Goal: Use online tool/utility: Utilize a website feature to perform a specific function

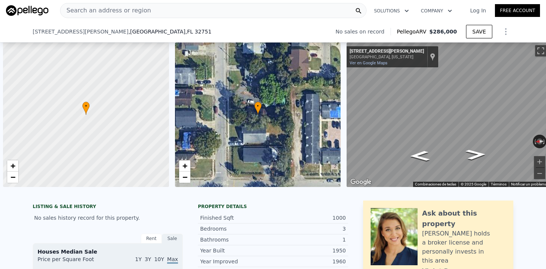
select select "30"
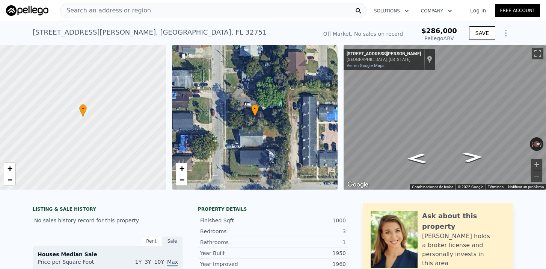
click at [121, 8] on span "Search an address or region" at bounding box center [105, 10] width 91 height 9
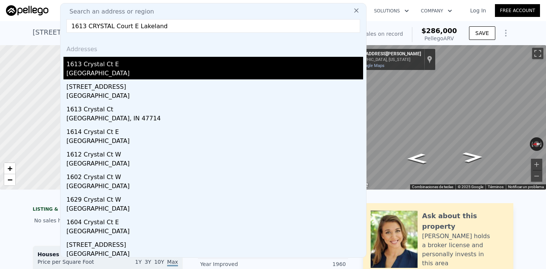
type input "1613 CRYSTAL Court E Lakeland"
click at [94, 60] on div "1613 Crystal Ct E" at bounding box center [214, 63] width 297 height 12
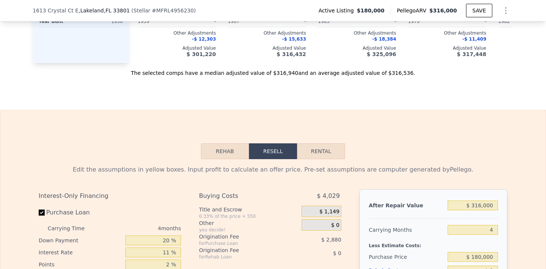
scroll to position [962, 0]
click at [486, 204] on input "$ 316,000" at bounding box center [473, 206] width 50 height 10
type input "$ 2"
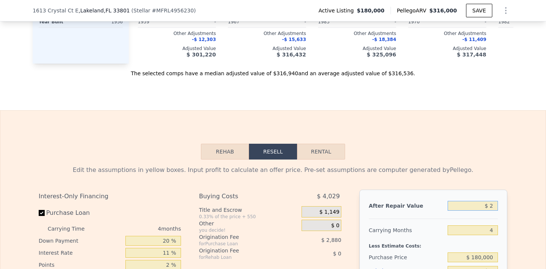
type input "-$ 191,575"
type input "$ 28"
type input "-$ 191,551"
type input "$ 280"
type input "-$ 191,314"
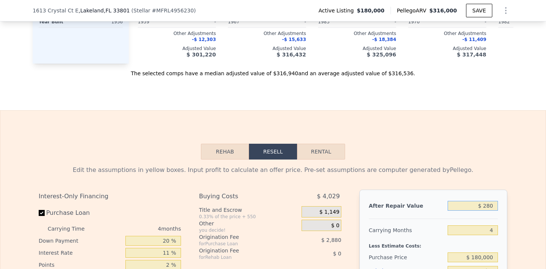
type input "$ 2,800"
type input "-$ 188,950"
type input "$ 28,000"
type input "-$ 165,303"
type input "$ 280,000"
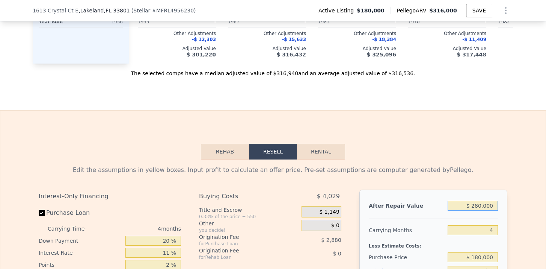
type input "$ 71,158"
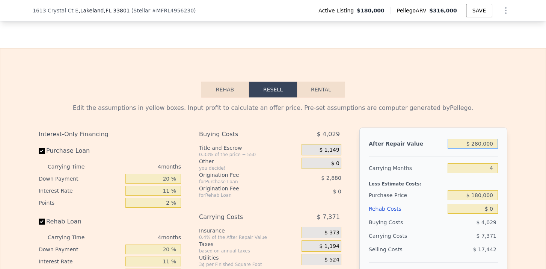
scroll to position [1027, 0]
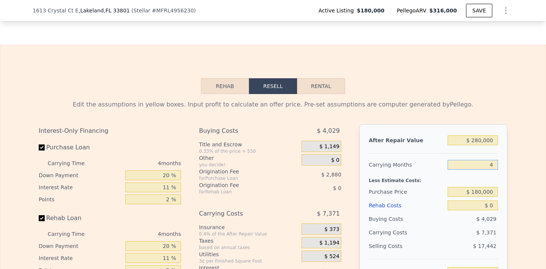
click at [496, 165] on input "4" at bounding box center [473, 165] width 50 height 10
type input "6"
type input "$ 67,471"
type input "6"
click at [486, 188] on input "$ 180,000" at bounding box center [473, 192] width 50 height 10
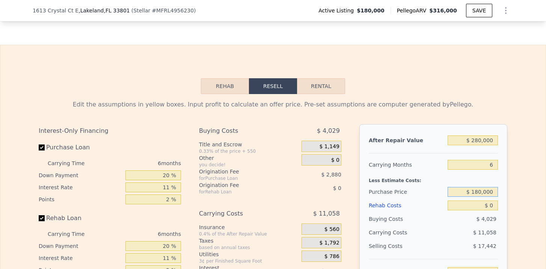
click at [486, 188] on input "$ 180,000" at bounding box center [473, 192] width 50 height 10
type input "$ 180,000"
click at [495, 208] on input "$ 0" at bounding box center [473, 205] width 50 height 10
type input "$ 50"
type input "$ 67,420"
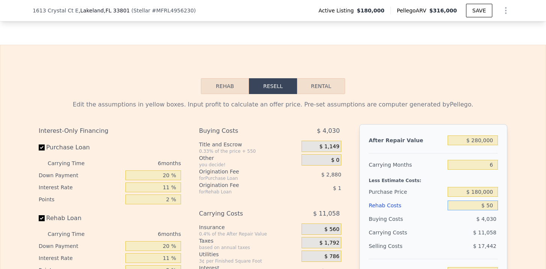
type input "$ 500"
type input "$ 66,939"
type input "$ 5,000"
type input "$ 62,169"
type input "$ 50,000"
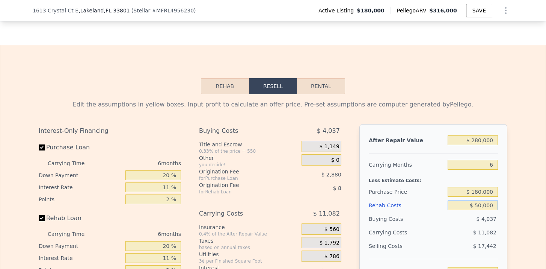
type input "$ 14,469"
click at [500, 222] on div "After Repair Value $ 280,000 Carrying Months 6 Less Estimate Costs: Purchase Pr…" at bounding box center [433, 228] width 148 height 209
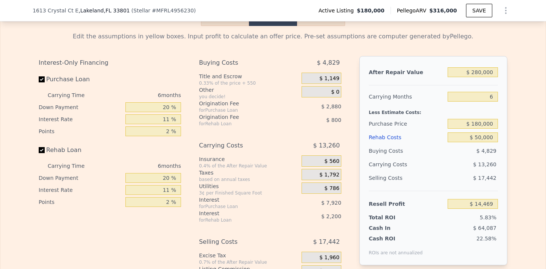
scroll to position [1096, 0]
click at [480, 122] on input "$ 180,000" at bounding box center [473, 123] width 50 height 10
type input "$ 170,000"
click at [499, 154] on div "After Repair Value $ 280,000 Carrying Months 6 Less Estimate Costs: Purchase Pr…" at bounding box center [433, 160] width 148 height 209
type input "$ 25,100"
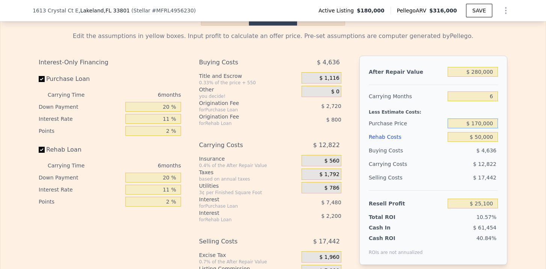
click at [482, 119] on input "$ 170,000" at bounding box center [473, 123] width 50 height 10
type input "$ 165,000"
click at [493, 150] on span "$ 4,636" at bounding box center [487, 150] width 20 height 6
type input "$ 30,419"
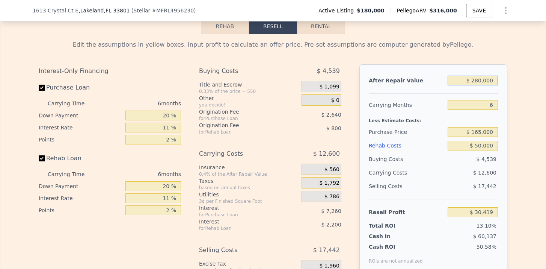
click at [480, 82] on input "$ 280,000" at bounding box center [473, 81] width 50 height 10
type input "$ 290,000"
type input "$ 39,795"
type input "$ 290,000"
click at [499, 131] on div "After Repair Value $ 290,000 Carrying Months 6 Less Estimate Costs: Purchase Pr…" at bounding box center [433, 168] width 148 height 209
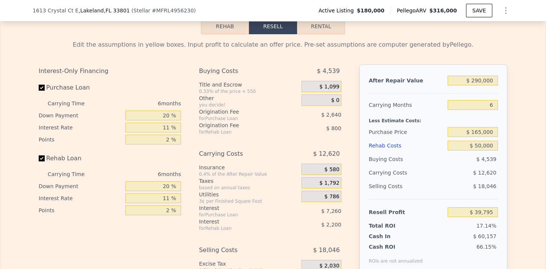
click at [332, 27] on button "Rental" at bounding box center [321, 26] width 48 height 16
select select "30"
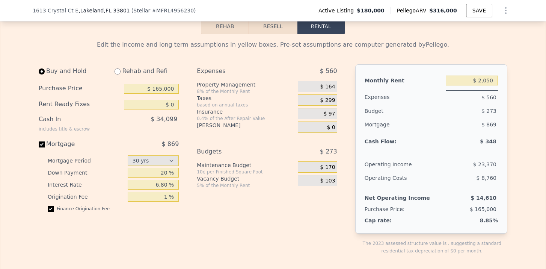
click at [117, 74] on input "radio" at bounding box center [118, 71] width 6 height 6
radio input "true"
select select "30"
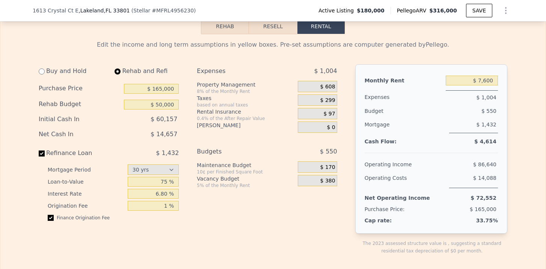
type input "$ 50,000"
click at [484, 80] on input "$ 7,600" at bounding box center [472, 81] width 52 height 10
type input "$ 1,900"
click at [458, 119] on div "$ 1,432" at bounding box center [473, 125] width 49 height 15
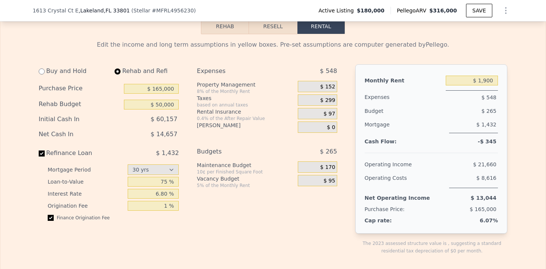
click at [334, 85] on span "$ 152" at bounding box center [327, 86] width 15 height 7
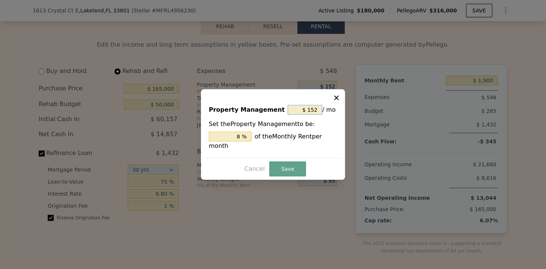
click at [319, 107] on input "$ 152" at bounding box center [305, 110] width 35 height 10
type input "$ 15"
type input "0.789 %"
type input "$ 1"
type input "0.053 %"
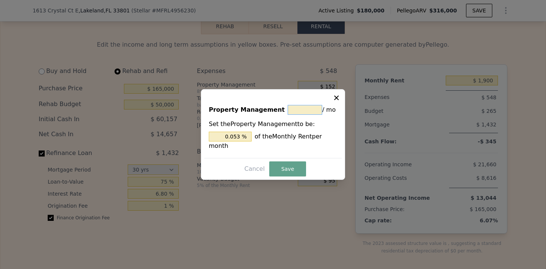
type input "$ 0"
type input "0 %"
click at [278, 174] on button "Save" at bounding box center [287, 168] width 37 height 15
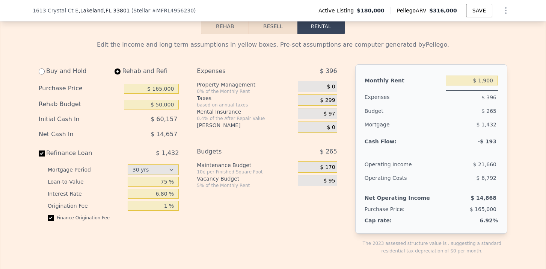
click at [331, 100] on span "$ 299" at bounding box center [327, 100] width 15 height 7
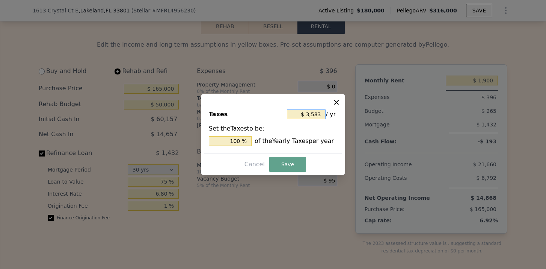
click at [320, 115] on input "$ 3,583" at bounding box center [306, 114] width 39 height 10
type input "$ 358"
type input "9.992 %"
type input "$ 35"
type input "0.977 %"
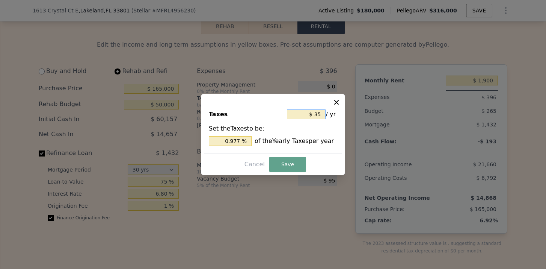
type input "$ 3"
type input "0.084 %"
type input "$ 38"
type input "1.061 %"
type input "$ 380"
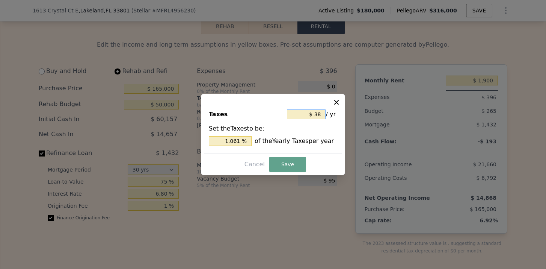
type input "10.606 %"
type input "$ 3,800"
type input "106.056 %"
click at [286, 166] on button "Save" at bounding box center [287, 164] width 37 height 15
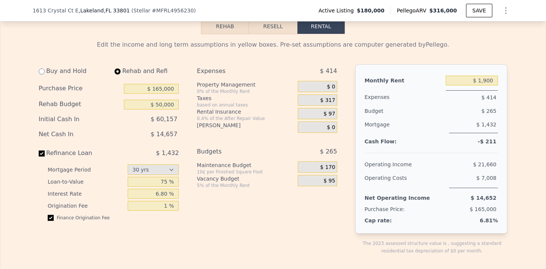
click at [337, 113] on div "Expenses $ 414 Property Management 0% of the Monthly Rent $ 0 Taxes based on an…" at bounding box center [270, 165] width 146 height 202
click at [334, 112] on span "$ 97" at bounding box center [330, 113] width 12 height 7
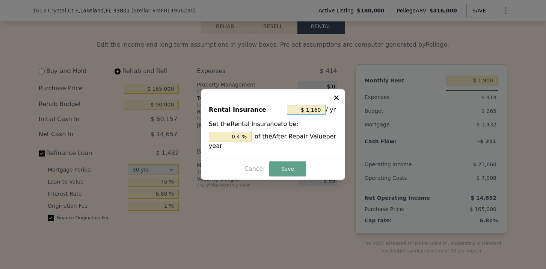
click at [321, 110] on input "$ 1,160" at bounding box center [306, 110] width 39 height 10
type input "$ 2"
type input "0.001 %"
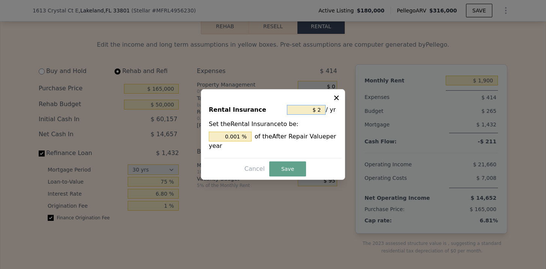
type input "$ 22"
type input "0.008 %"
type input "$ 220"
type input "0.076 %"
type input "$ 2,200"
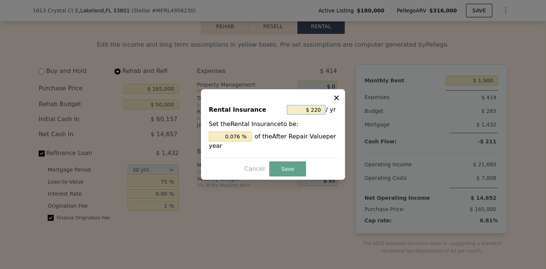
type input "0.759 %"
click at [290, 164] on button "Save" at bounding box center [287, 168] width 37 height 15
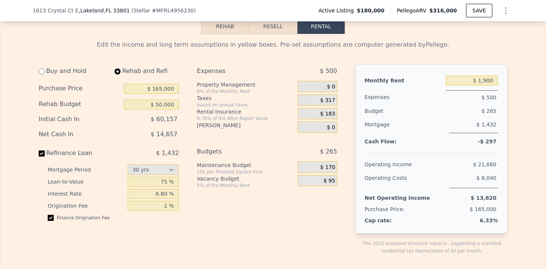
click at [357, 133] on div "Monthly Rent $ 1,900 Expenses $ 500 Budget $ 265 Mortgage $ 1,432 Cash Flow: -$…" at bounding box center [431, 148] width 152 height 169
click at [486, 79] on input "$ 1,900" at bounding box center [472, 81] width 52 height 10
type input "$ 2,000"
click at [495, 114] on div "$ 270" at bounding box center [459, 111] width 79 height 14
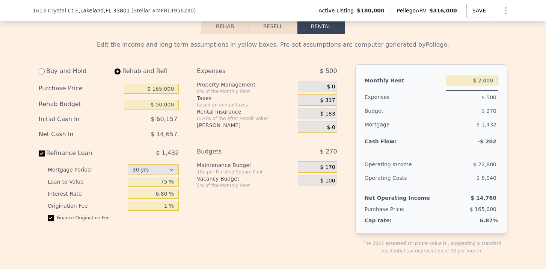
click at [405, 0] on div "[STREET_ADDRESS] ( Stellar # MFRL4956230 ) Active Listing $180,000 Pellego ARV …" at bounding box center [273, 10] width 481 height 21
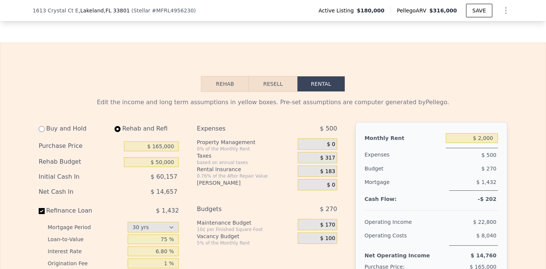
click at [278, 86] on button "Resell" at bounding box center [273, 84] width 48 height 16
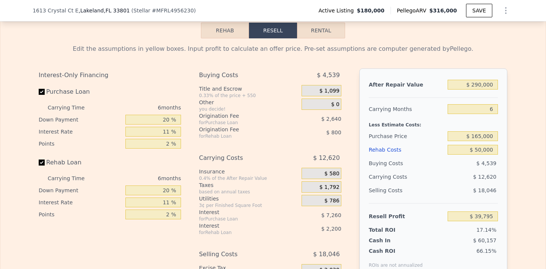
scroll to position [1084, 0]
